Goal: Information Seeking & Learning: Learn about a topic

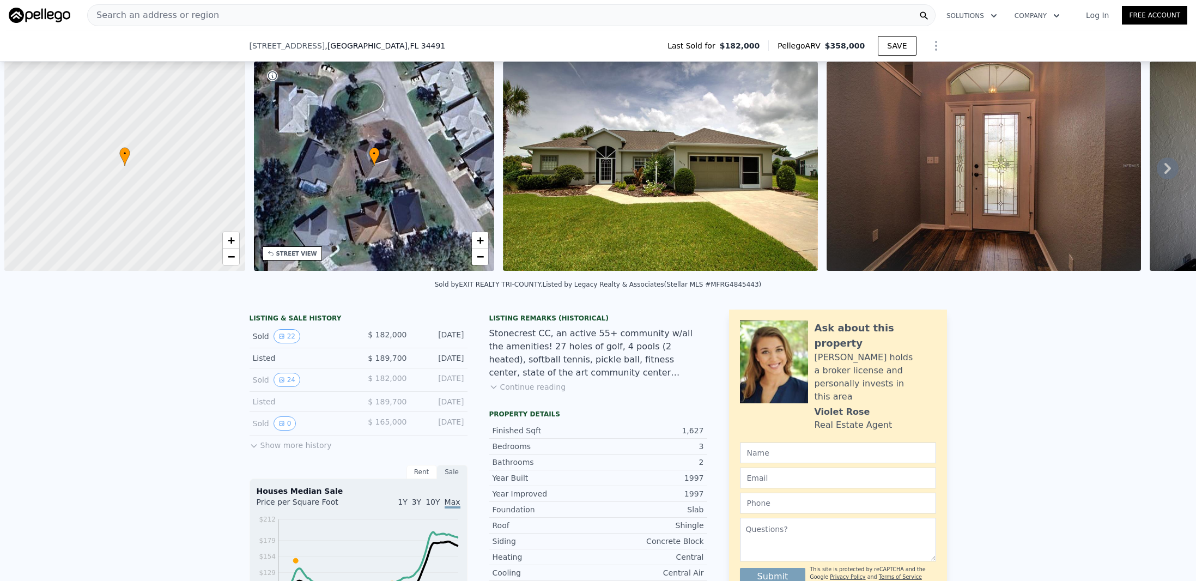
select select "30"
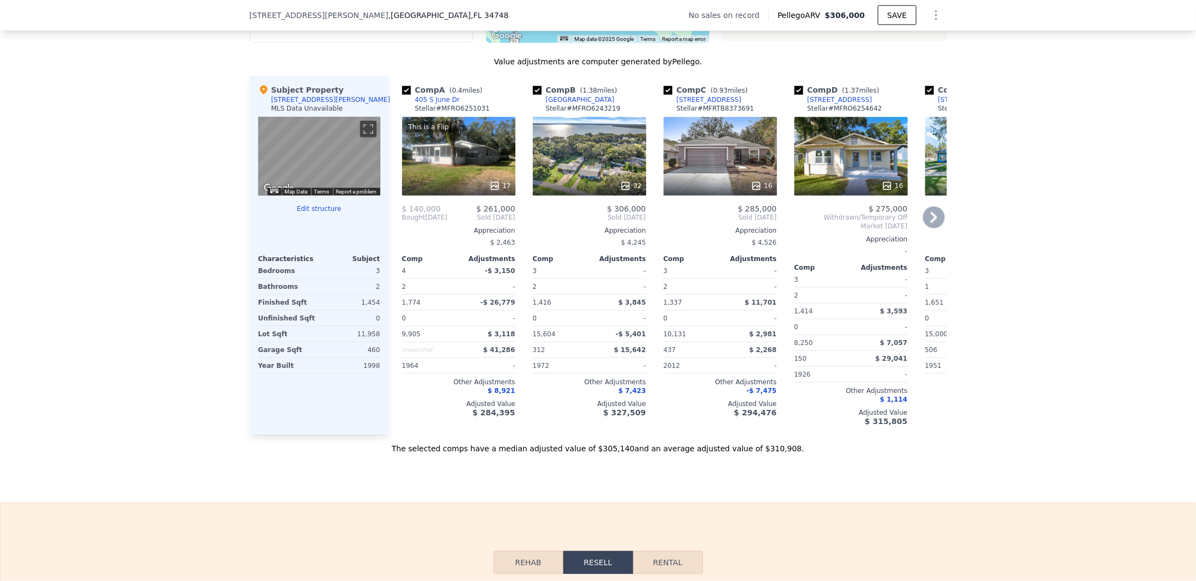
click at [441, 150] on div "This is a Flip 17" at bounding box center [458, 156] width 113 height 78
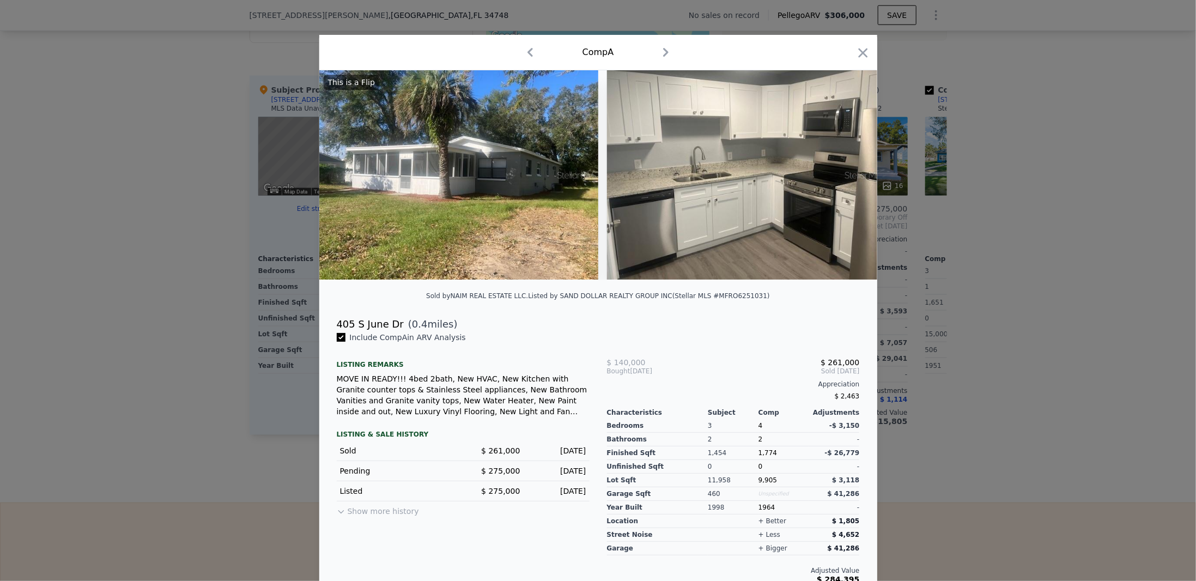
click at [360, 512] on button "Show more history" at bounding box center [378, 508] width 82 height 15
click at [366, 517] on button "Show less history" at bounding box center [375, 508] width 77 height 15
click at [371, 332] on div "405 S June Dr" at bounding box center [370, 324] width 67 height 15
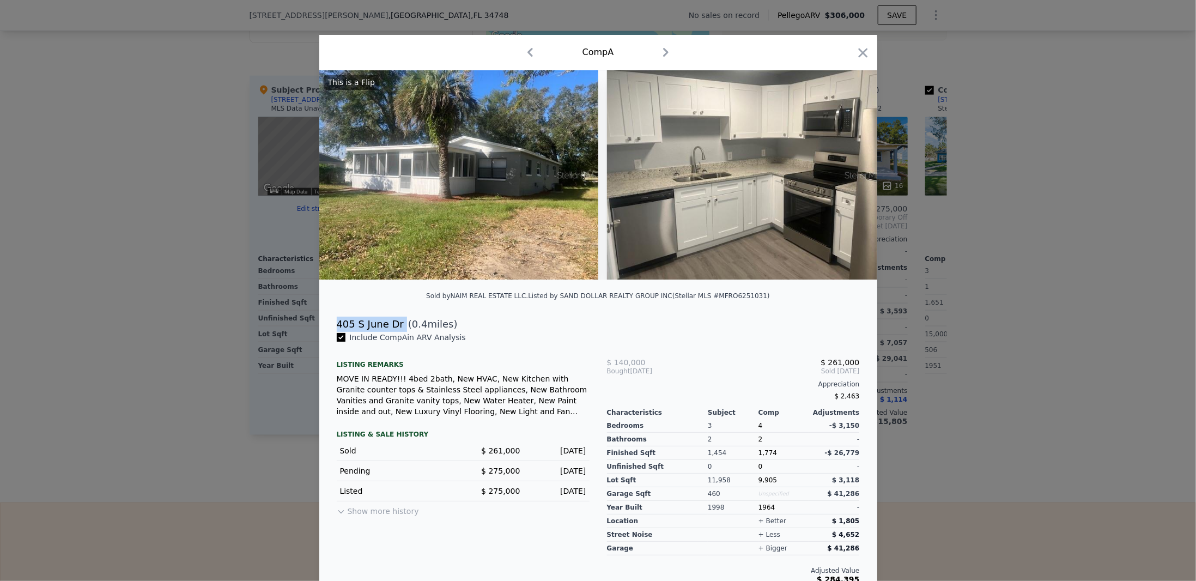
copy div "405 S June Dr"
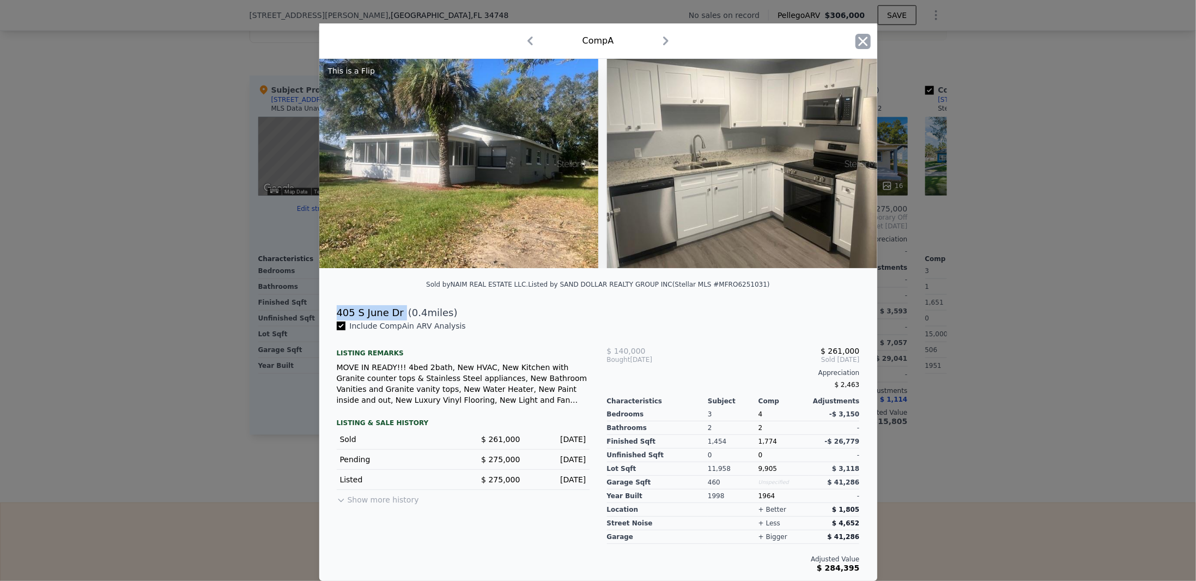
click at [857, 37] on icon "button" at bounding box center [862, 41] width 15 height 15
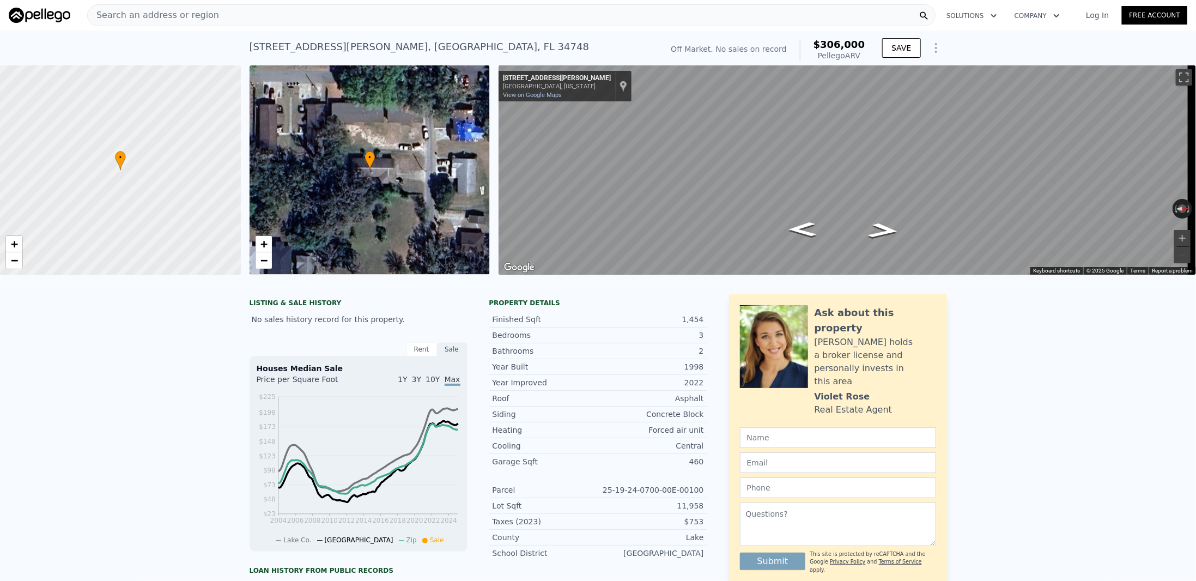
click at [225, 17] on div "Search an address or region" at bounding box center [511, 15] width 848 height 22
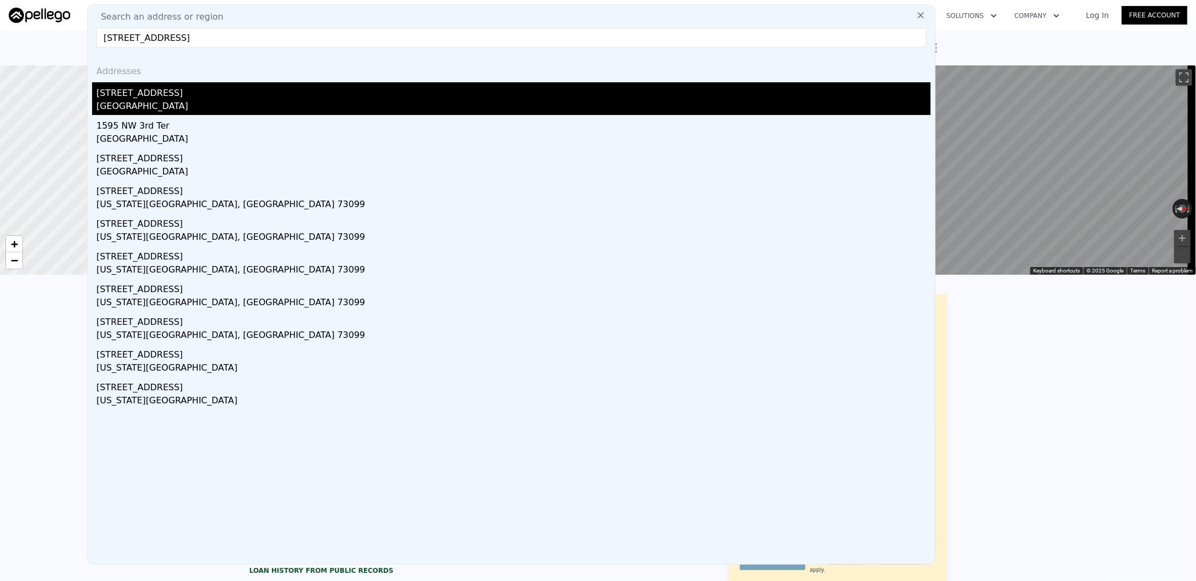
type input "[STREET_ADDRESS]"
click at [158, 95] on div "[STREET_ADDRESS]" at bounding box center [513, 90] width 834 height 17
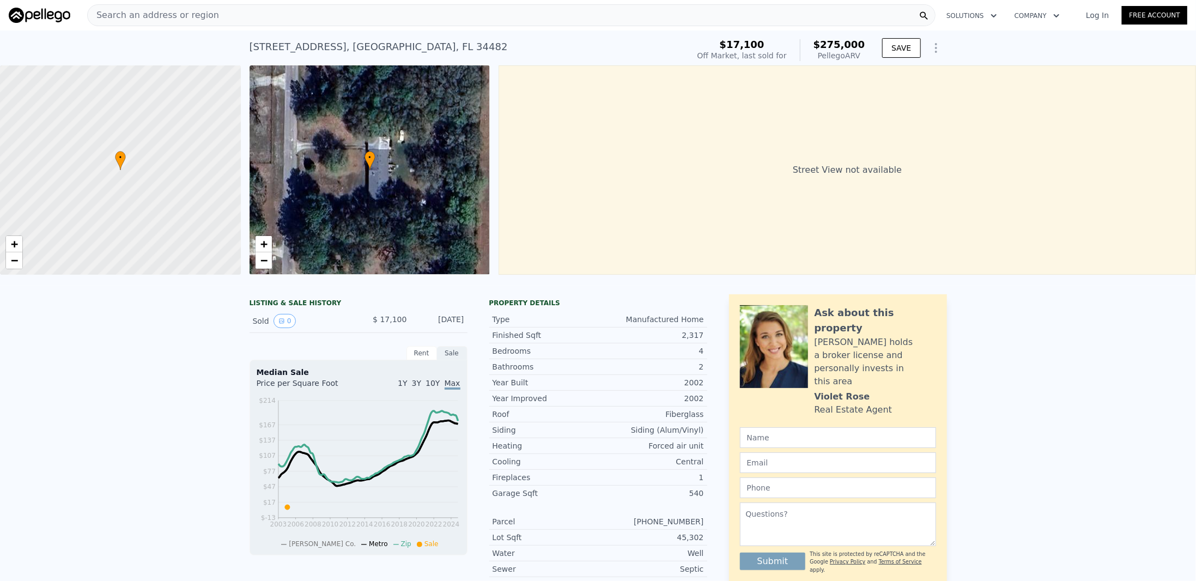
click at [260, 16] on div "Search an address or region" at bounding box center [511, 15] width 848 height 22
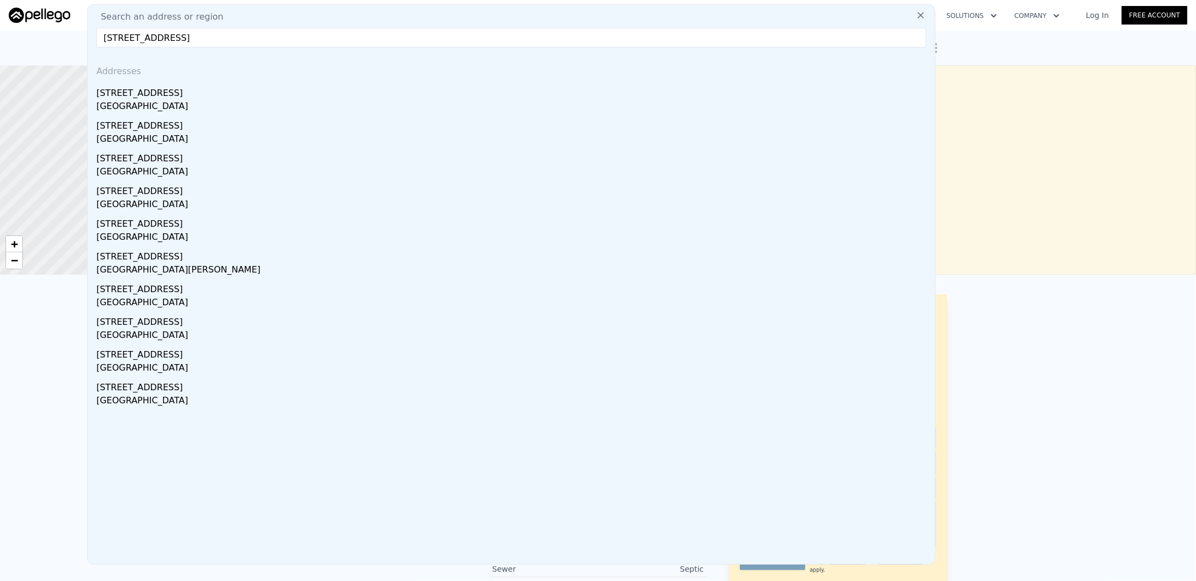
click at [108, 35] on input "[STREET_ADDRESS]" at bounding box center [511, 38] width 830 height 20
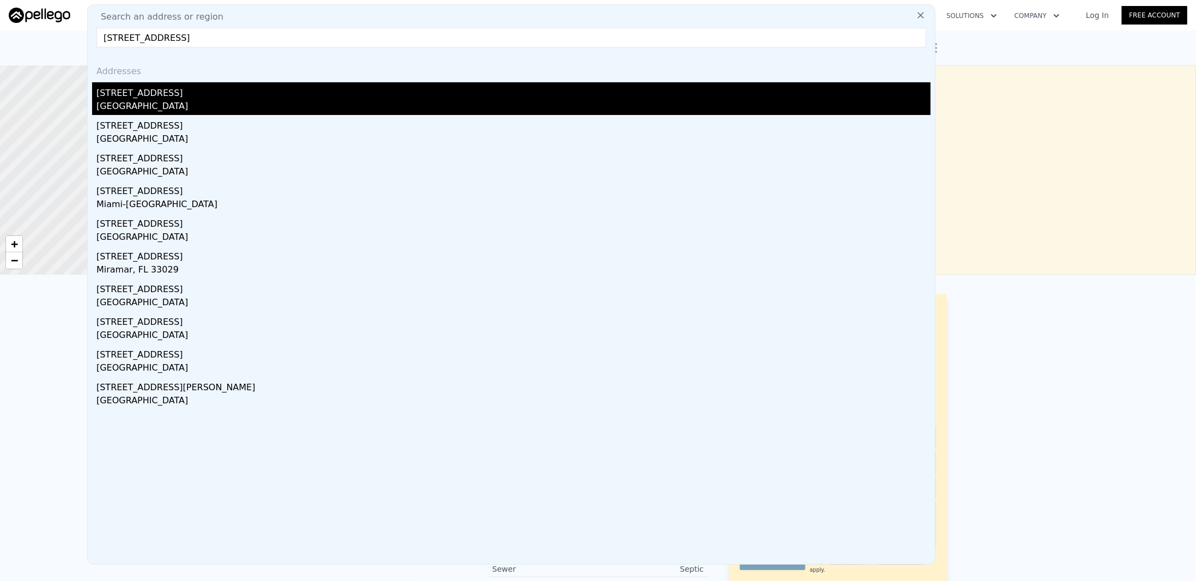
type input "[STREET_ADDRESS]"
click at [134, 107] on div "[GEOGRAPHIC_DATA]" at bounding box center [513, 107] width 834 height 15
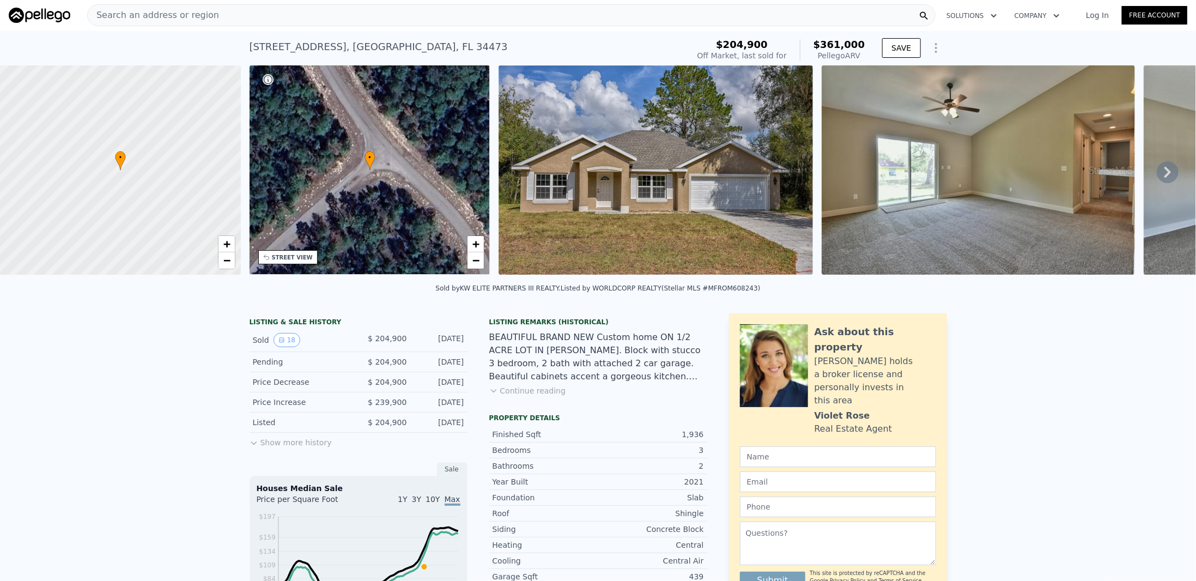
click at [870, 173] on img at bounding box center [979, 169] width 314 height 209
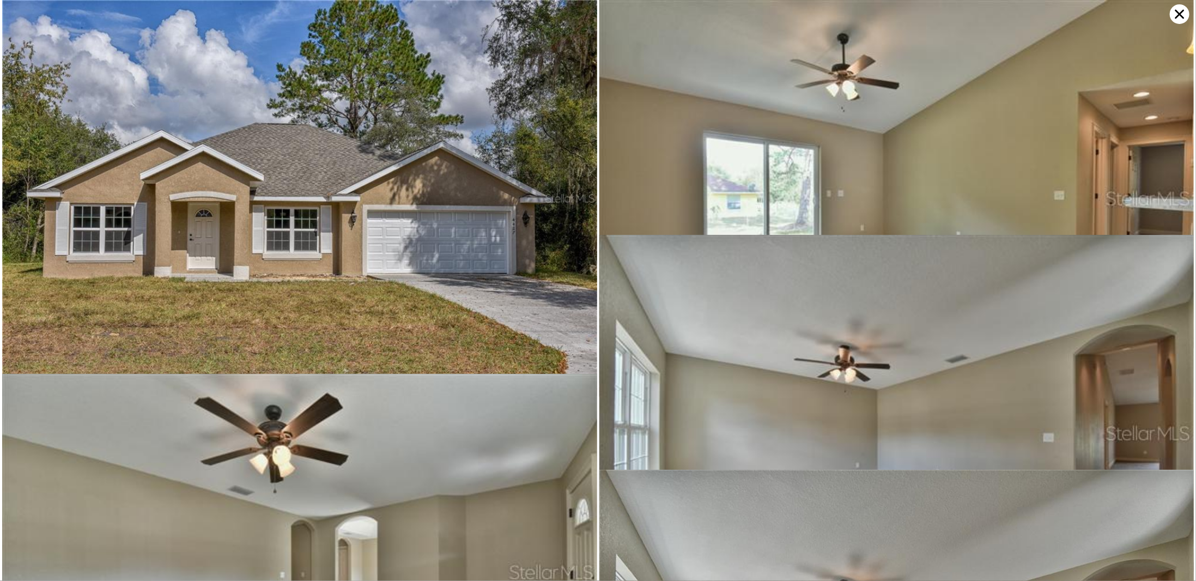
click at [1182, 19] on icon at bounding box center [1180, 14] width 20 height 20
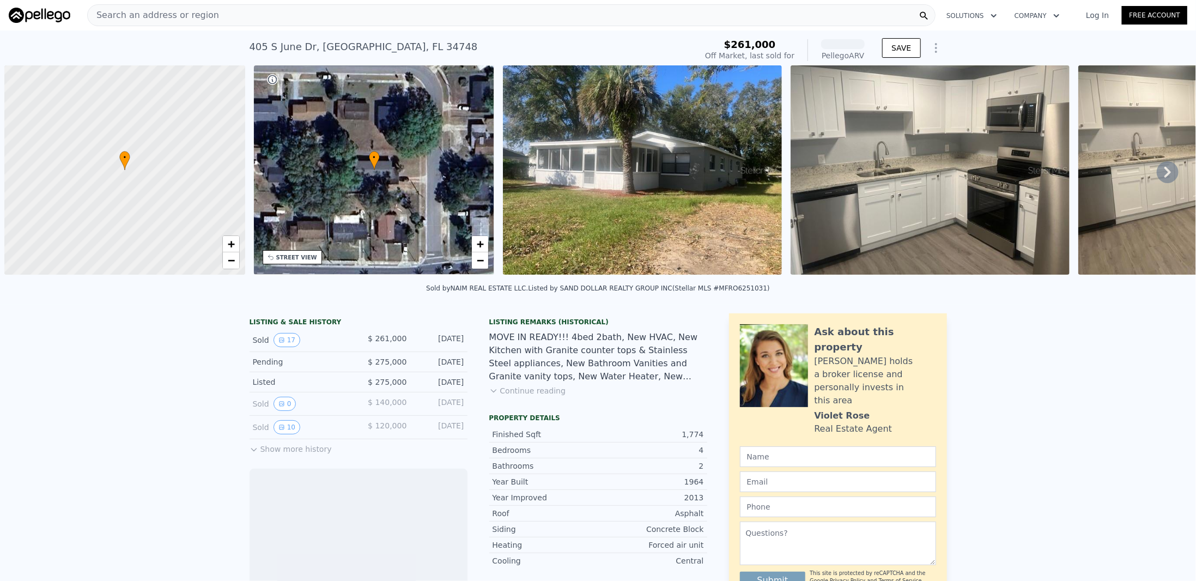
scroll to position [0, 4]
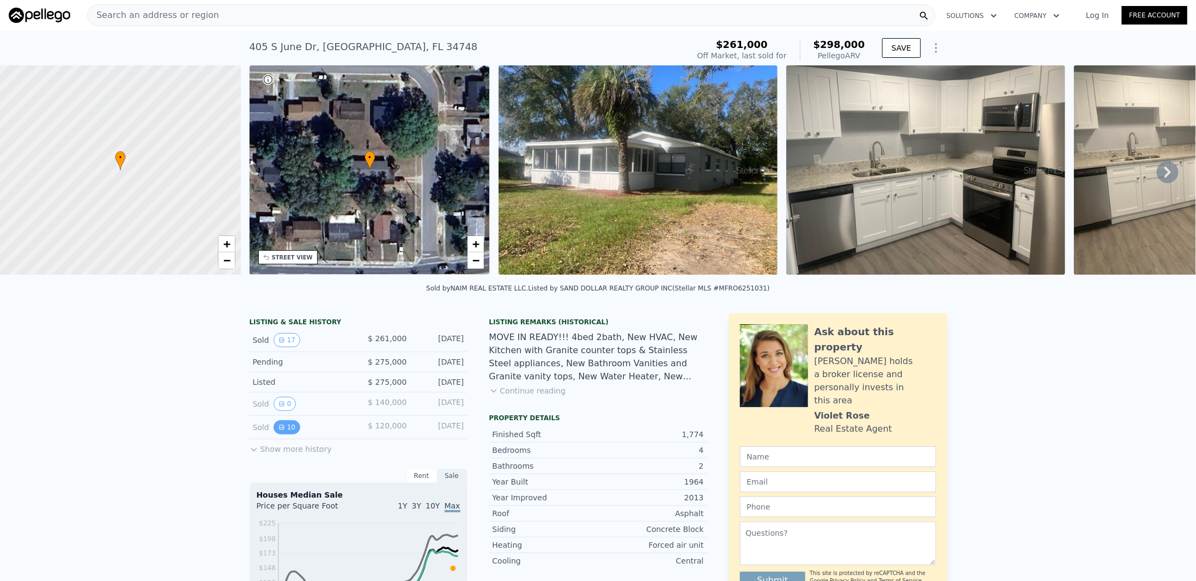
click at [280, 429] on icon "View historical data" at bounding box center [282, 427] width 4 height 4
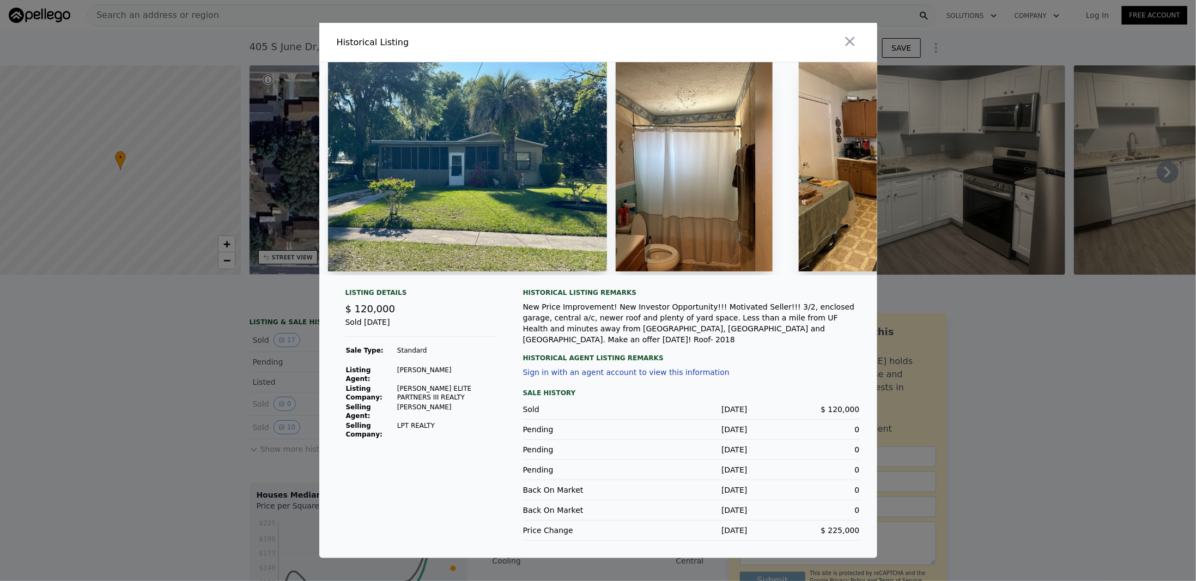
scroll to position [0, 273]
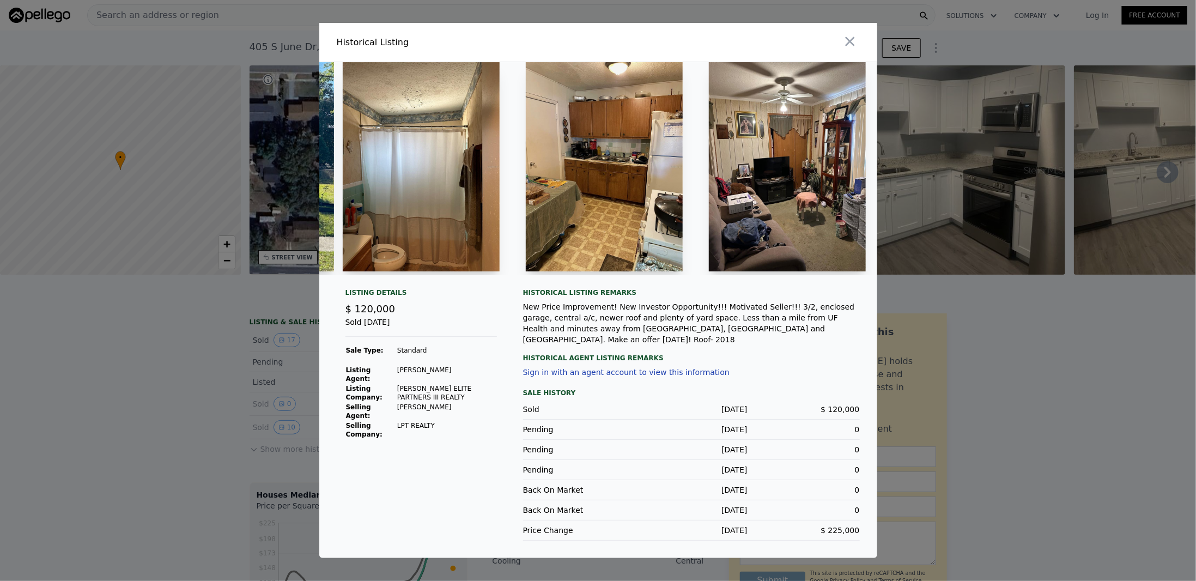
click at [449, 181] on img at bounding box center [421, 166] width 157 height 209
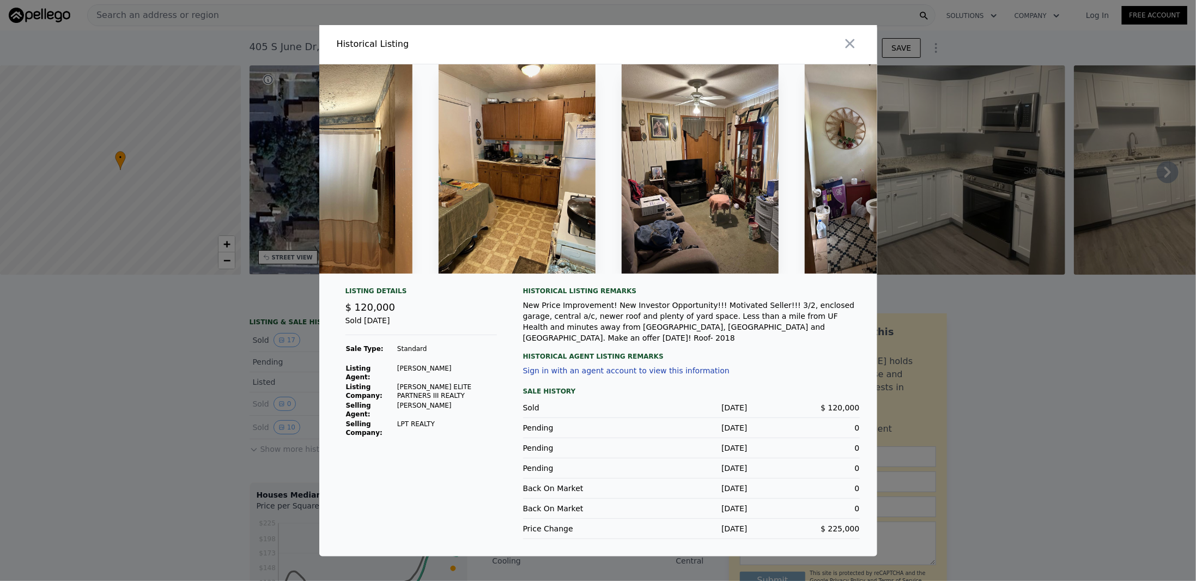
scroll to position [0, 416]
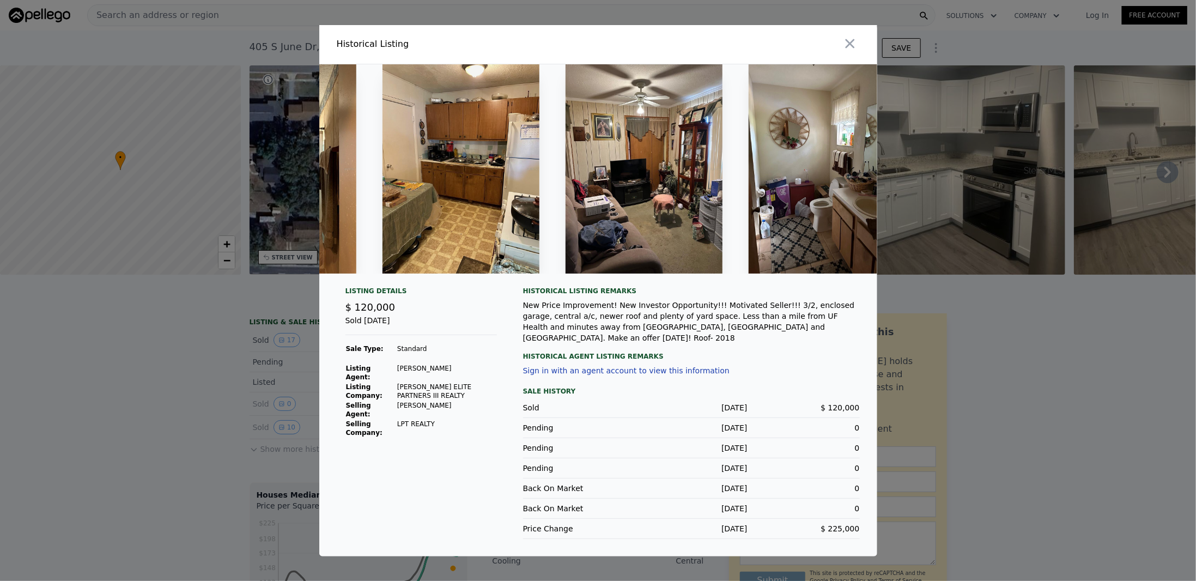
click at [504, 225] on img at bounding box center [461, 168] width 157 height 209
click at [849, 49] on icon "button" at bounding box center [849, 43] width 15 height 15
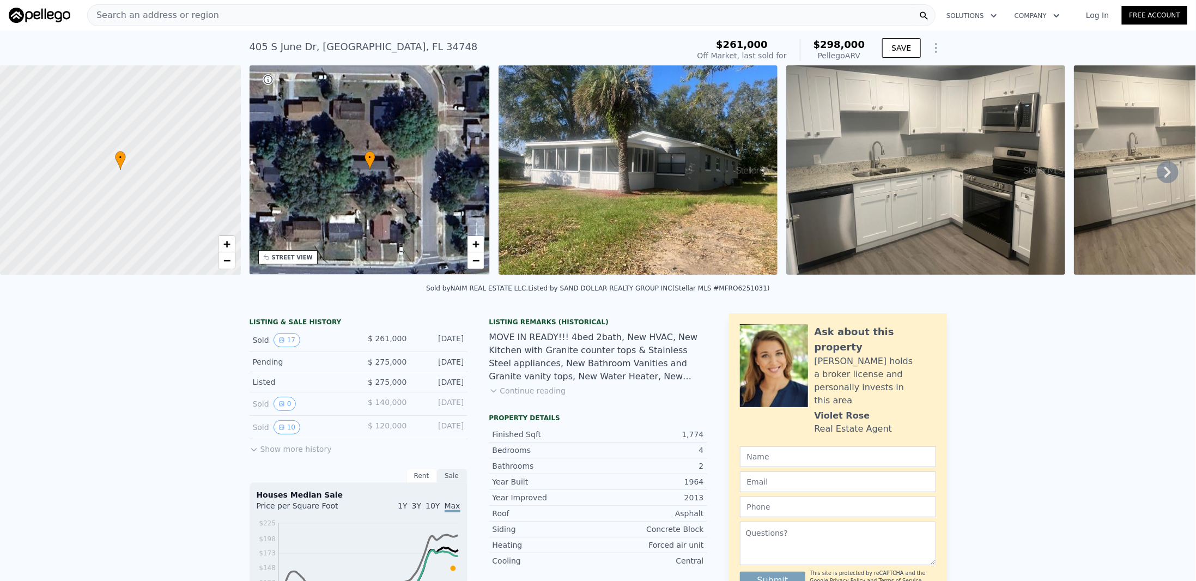
click at [904, 166] on img at bounding box center [925, 169] width 279 height 209
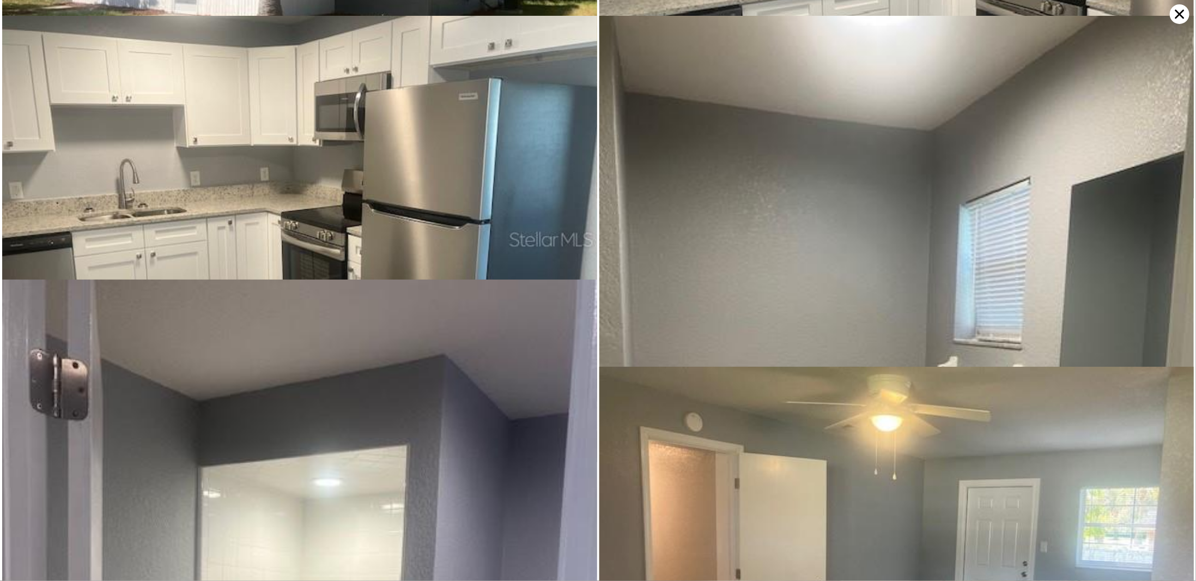
scroll to position [0, 0]
